Goal: Transaction & Acquisition: Purchase product/service

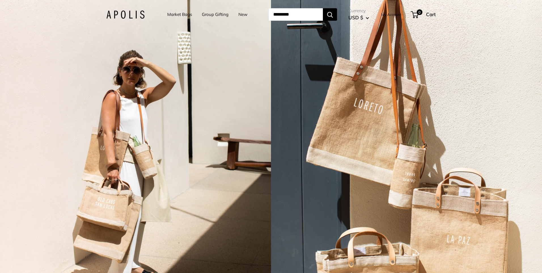
click at [178, 14] on link "Market Bags" at bounding box center [179, 14] width 25 height 8
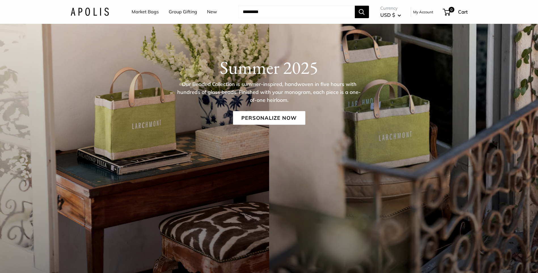
scroll to position [70, 0]
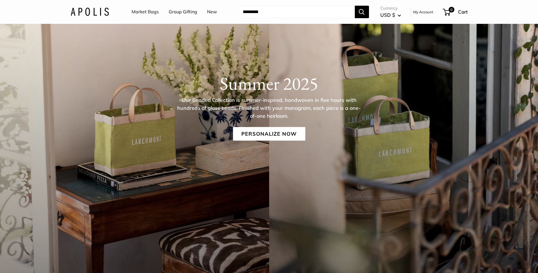
click at [213, 12] on link "New" at bounding box center [212, 12] width 10 height 9
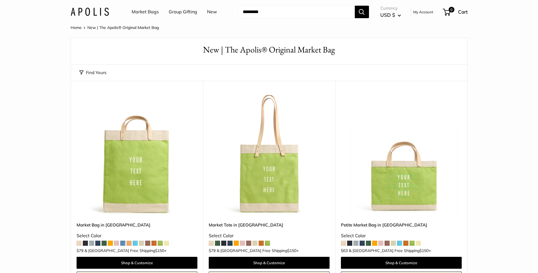
click at [80, 243] on span at bounding box center [79, 242] width 5 height 5
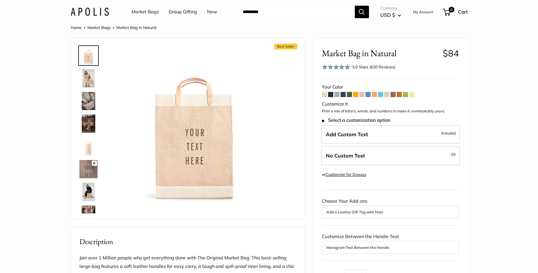
click at [349, 95] on span at bounding box center [349, 94] width 5 height 5
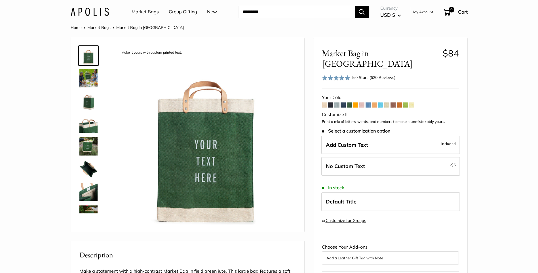
click at [413, 102] on span at bounding box center [411, 104] width 5 height 5
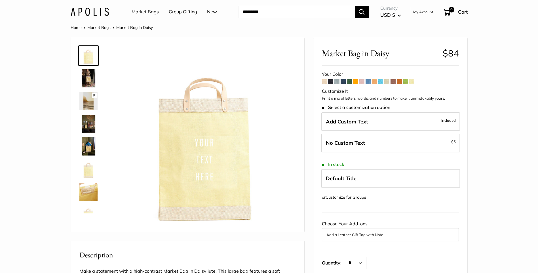
click at [324, 84] on span at bounding box center [324, 81] width 5 height 5
